Goal: Transaction & Acquisition: Purchase product/service

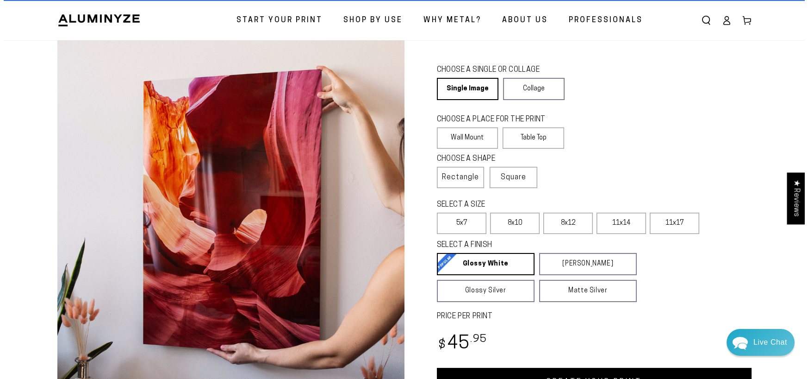
scroll to position [46, 0]
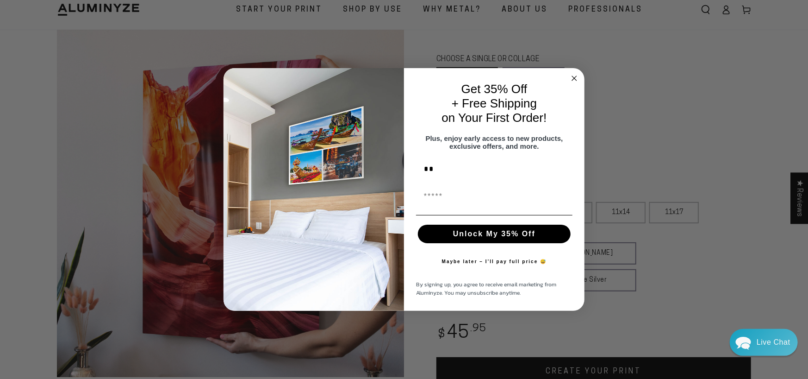
type input "*"
type input "****"
type input "**********"
click at [488, 238] on button "Unlock My 35% Off" at bounding box center [494, 233] width 153 height 19
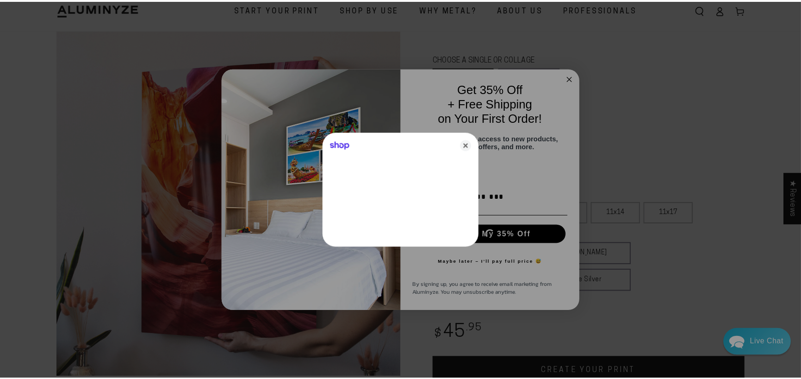
scroll to position [0, 0]
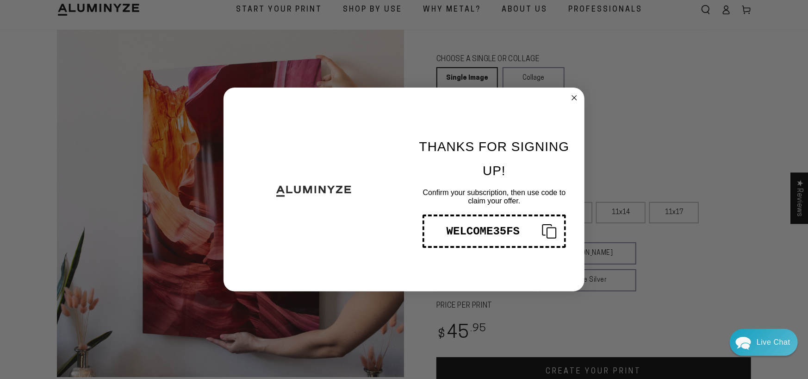
click at [494, 231] on div "WELCOME35FS" at bounding box center [483, 231] width 103 height 12
click at [573, 99] on icon "Close dialog" at bounding box center [574, 97] width 5 height 5
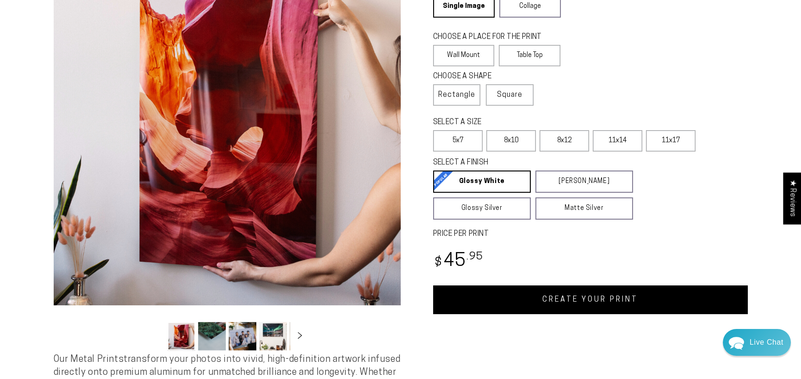
scroll to position [139, 0]
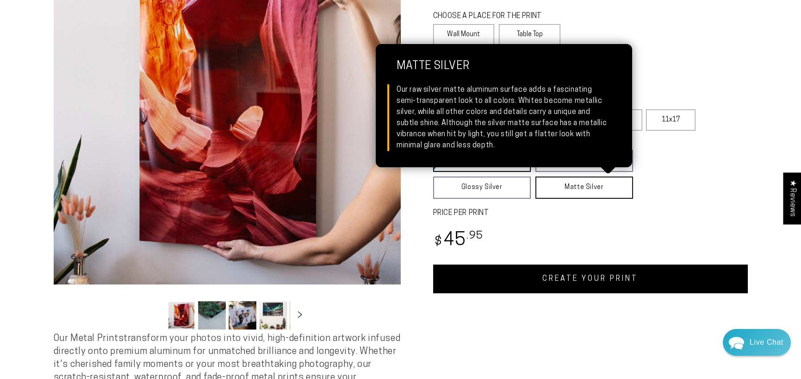
click at [564, 189] on link "Matte Silver Matte Silver Our raw silver matte aluminum surface adds a fascinat…" at bounding box center [584, 187] width 98 height 22
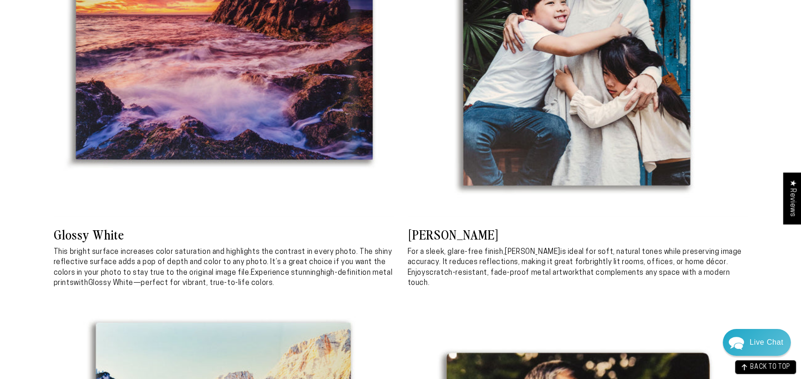
scroll to position [1342, 0]
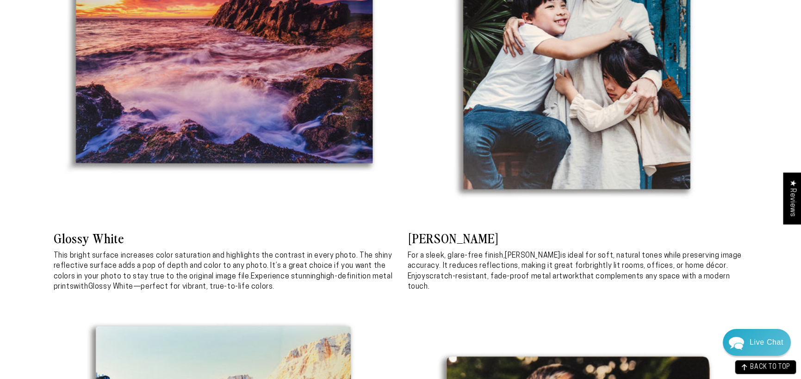
drag, startPoint x: 745, startPoint y: 279, endPoint x: 407, endPoint y: 259, distance: 338.4
click at [407, 259] on ul "Glossy White This bright surface increases color saturation and highlights the …" at bounding box center [401, 304] width 694 height 848
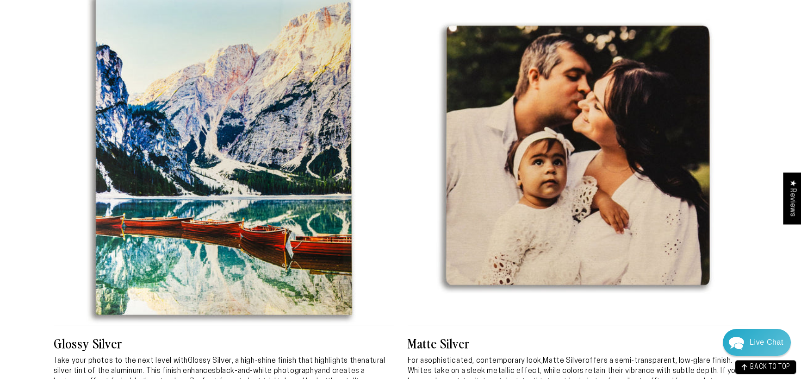
scroll to position [1805, 0]
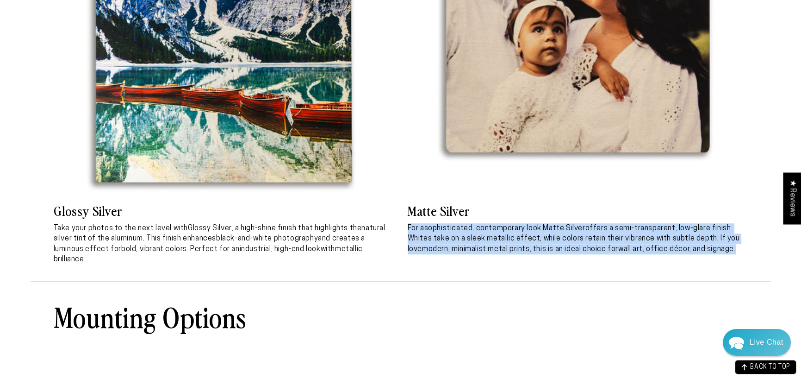
drag, startPoint x: 746, startPoint y: 249, endPoint x: 407, endPoint y: 232, distance: 339.1
click at [408, 232] on p "For a sophisticated, contemporary look , Matte Silver offers a semi-transparent…" at bounding box center [578, 238] width 340 height 31
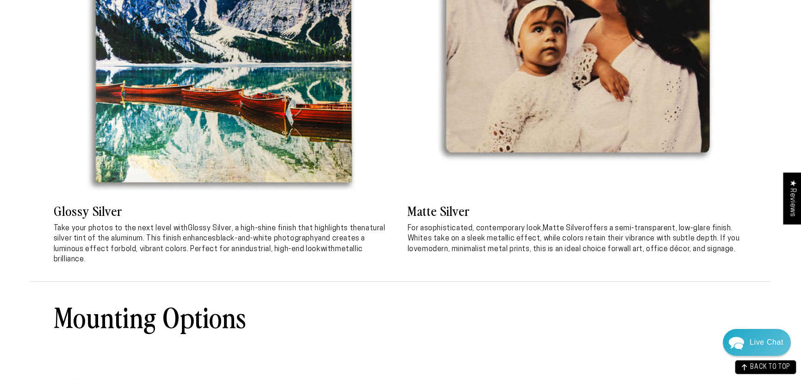
click at [562, 311] on div "Mounting Options" at bounding box center [401, 316] width 694 height 36
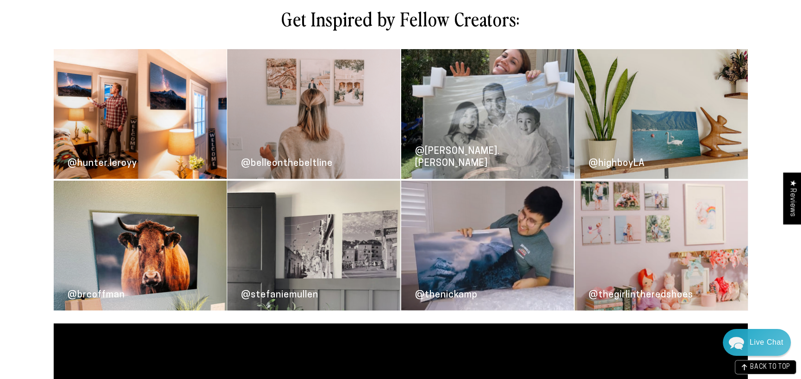
scroll to position [787, 0]
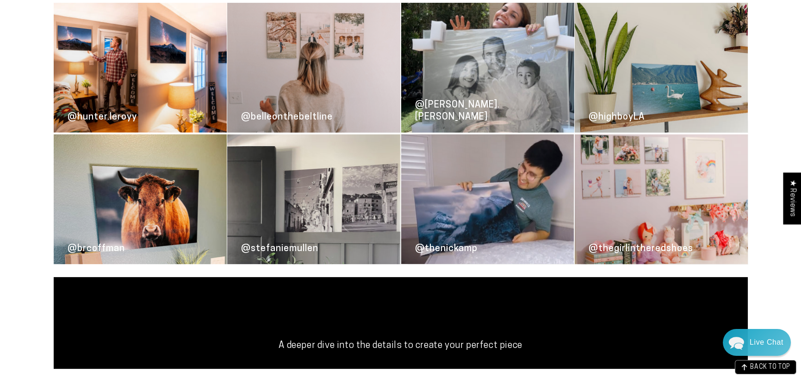
click at [346, 205] on link "@stefaniemullen" at bounding box center [313, 199] width 173 height 130
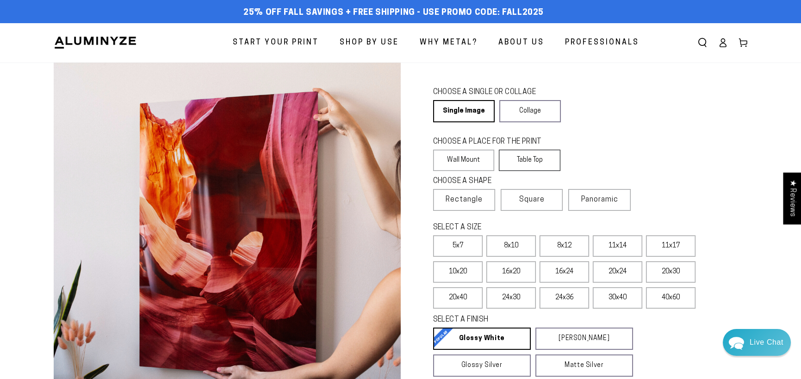
click at [522, 162] on label "Table Top" at bounding box center [530, 159] width 62 height 21
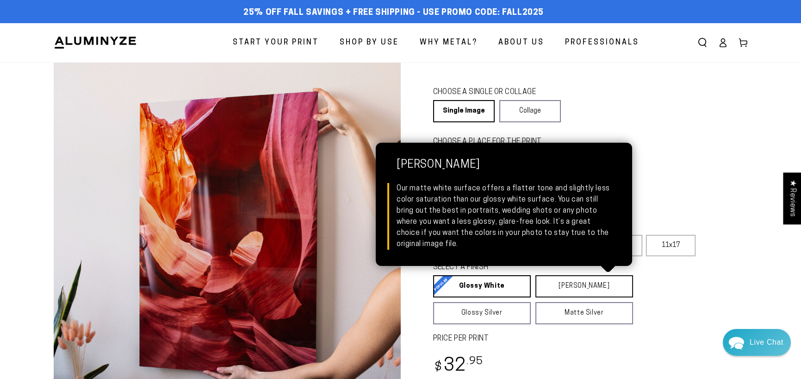
click at [572, 289] on link "Matte White Matte White Our matte white surface offers a flatter tone and sligh…" at bounding box center [584, 286] width 98 height 22
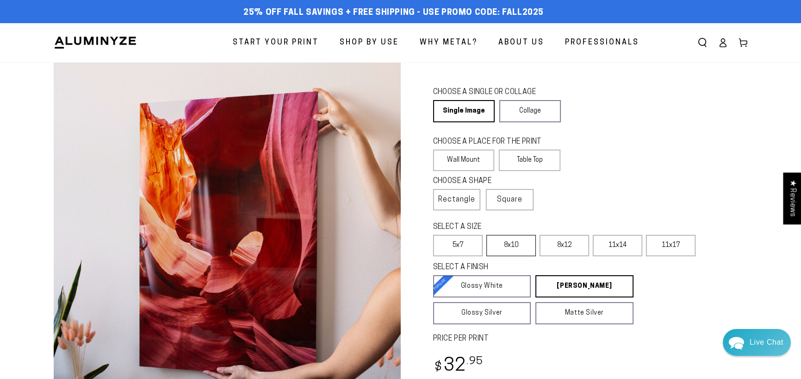
click at [520, 246] on label "8x10" at bounding box center [511, 245] width 50 height 21
click at [655, 314] on fieldset "SELECT A FINISH Learn more Glossy White Glossy White Our bright white glossy su…" at bounding box center [581, 293] width 297 height 62
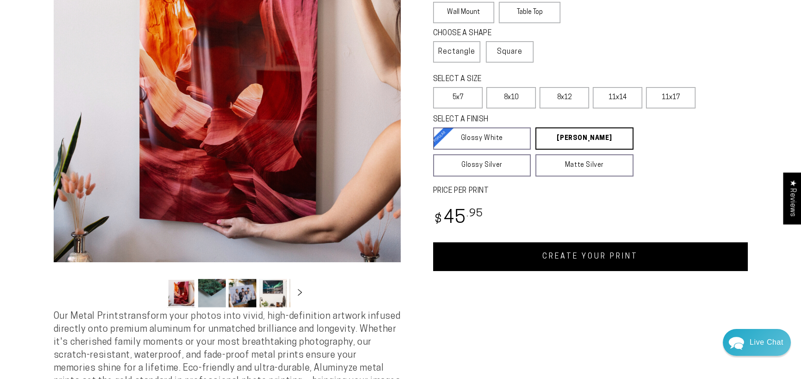
scroll to position [185, 0]
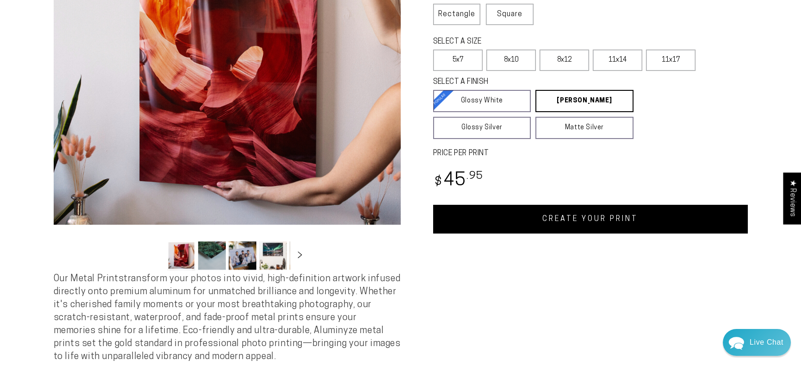
click at [583, 223] on link "CREATE YOUR PRINT" at bounding box center [590, 219] width 315 height 29
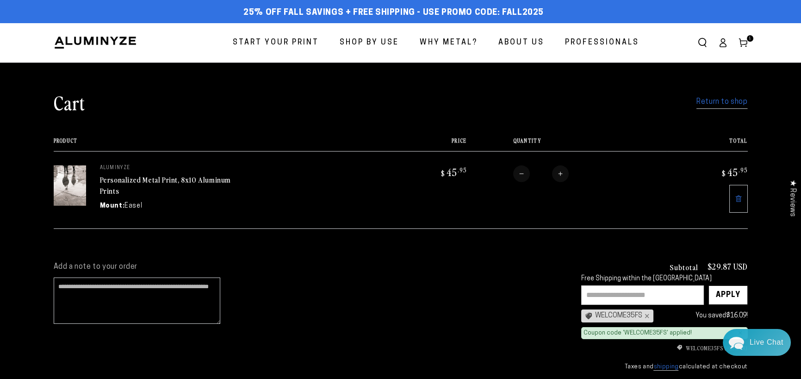
click at [106, 180] on link "Personalized Metal Print, 8x10 Aluminum Prints" at bounding box center [165, 185] width 131 height 22
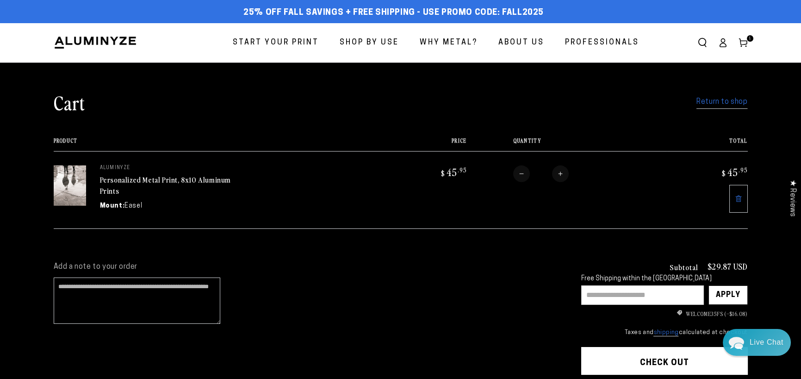
click at [109, 179] on link "Personalized Metal Print, 8x10 Aluminum Prints" at bounding box center [165, 185] width 131 height 22
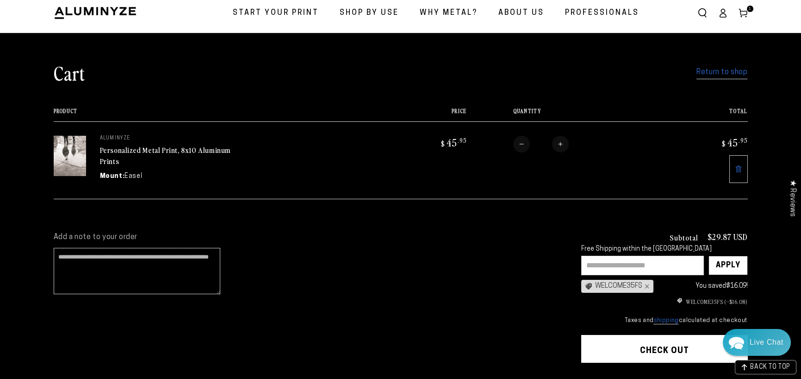
scroll to position [46, 0]
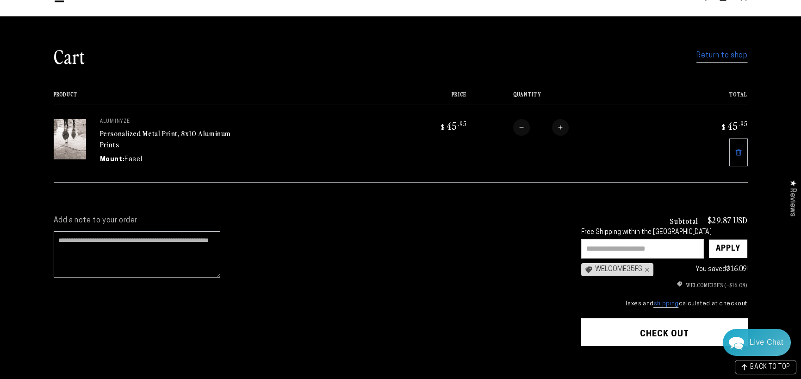
click at [670, 329] on button "Check out" at bounding box center [664, 332] width 167 height 28
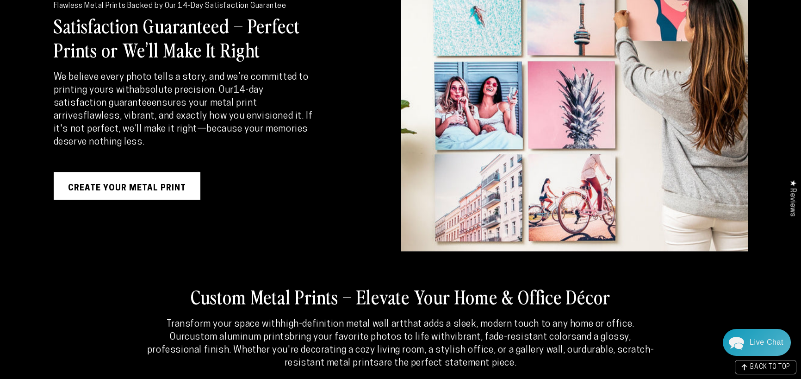
scroll to position [1573, 0]
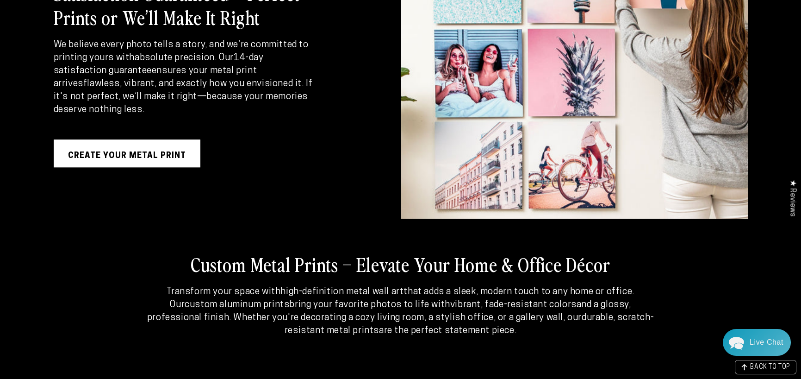
click at [128, 153] on link "Create Your Metal Print" at bounding box center [127, 153] width 147 height 28
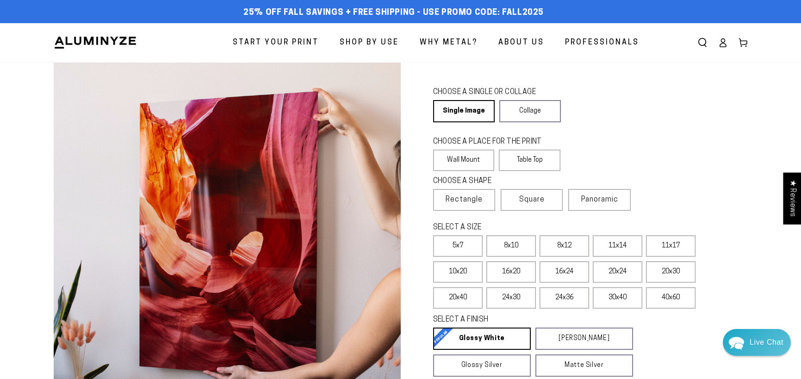
click at [727, 40] on link "Account" at bounding box center [723, 42] width 20 height 20
